Goal: Go to known website: Go to known website

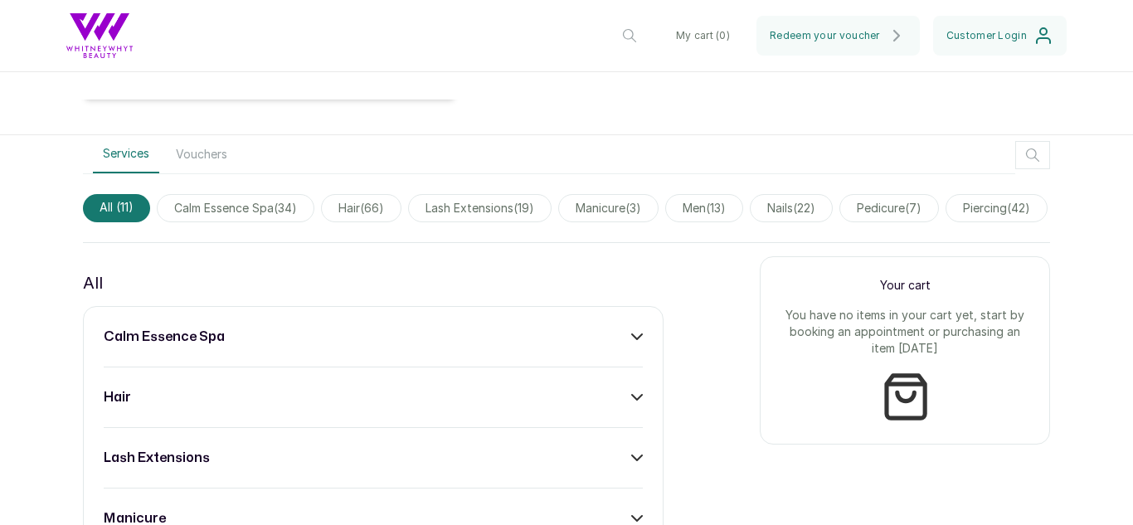
scroll to position [458, 0]
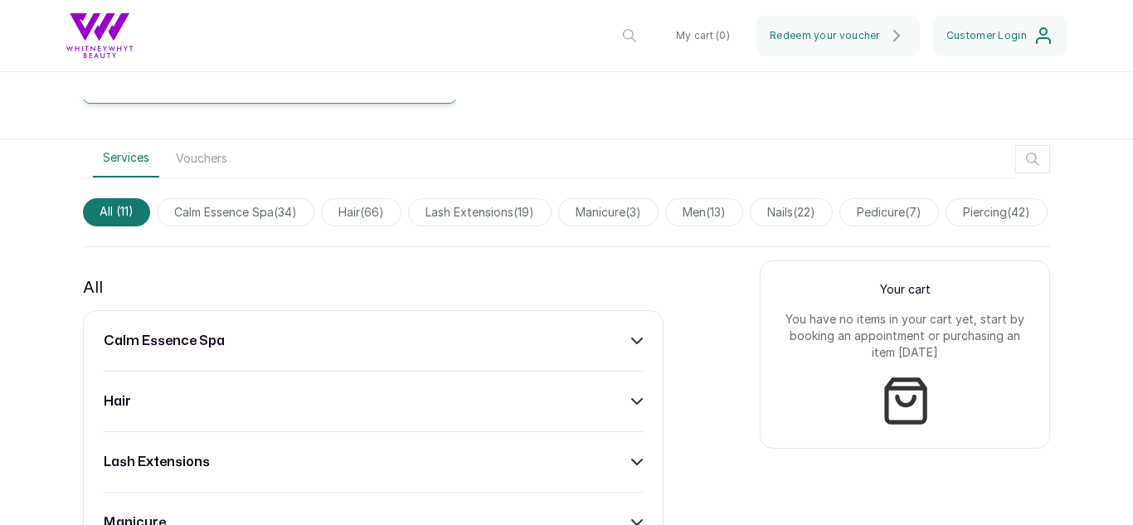
click at [631, 347] on icon at bounding box center [637, 341] width 12 height 12
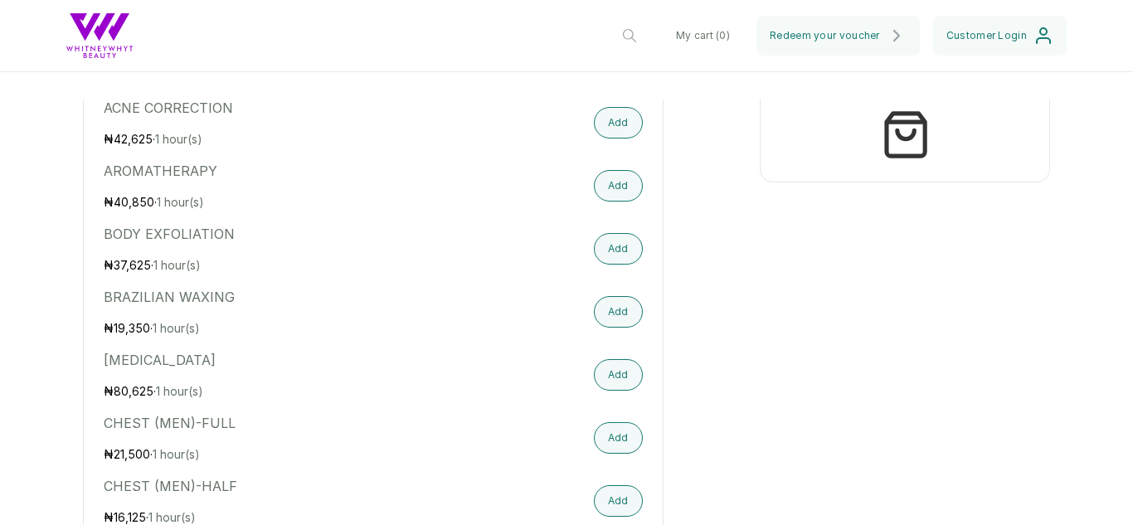
scroll to position [0, 0]
